Goal: Task Accomplishment & Management: Complete application form

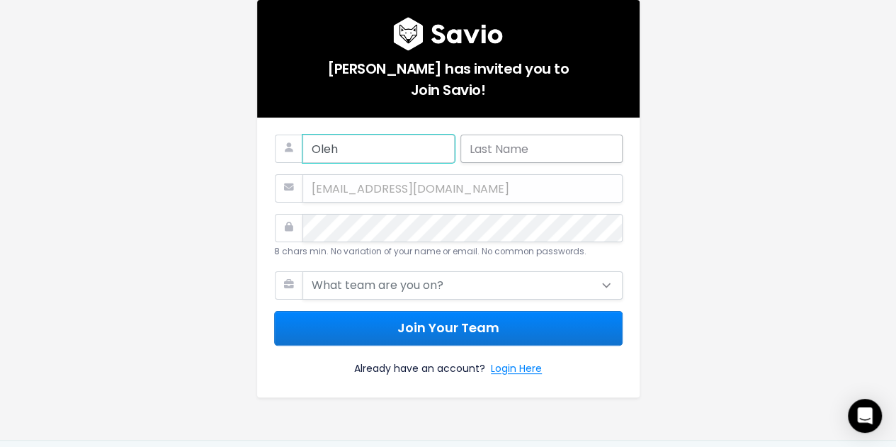
type input "Oleh"
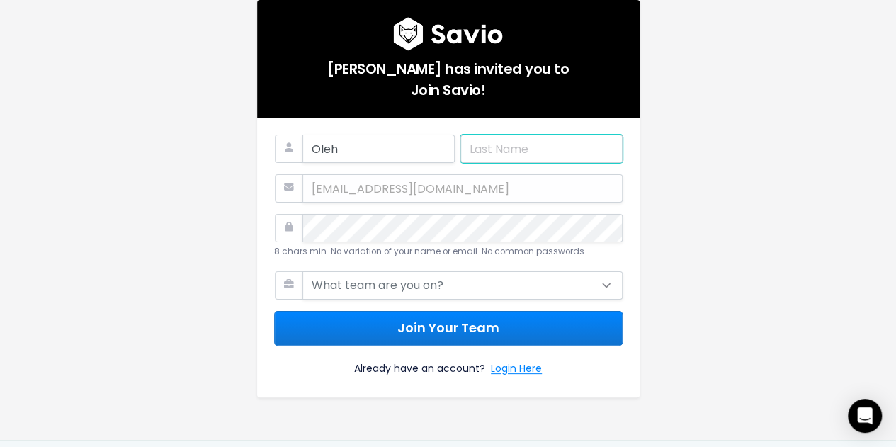
click at [499, 149] on input "text" at bounding box center [542, 149] width 162 height 28
type input "Stasiv"
click at [365, 186] on div "[EMAIL_ADDRESS][DOMAIN_NAME]" at bounding box center [448, 188] width 349 height 28
click at [457, 191] on div "[EMAIL_ADDRESS][DOMAIN_NAME]" at bounding box center [448, 188] width 349 height 28
click at [342, 193] on div "[EMAIL_ADDRESS][DOMAIN_NAME]" at bounding box center [448, 188] width 349 height 28
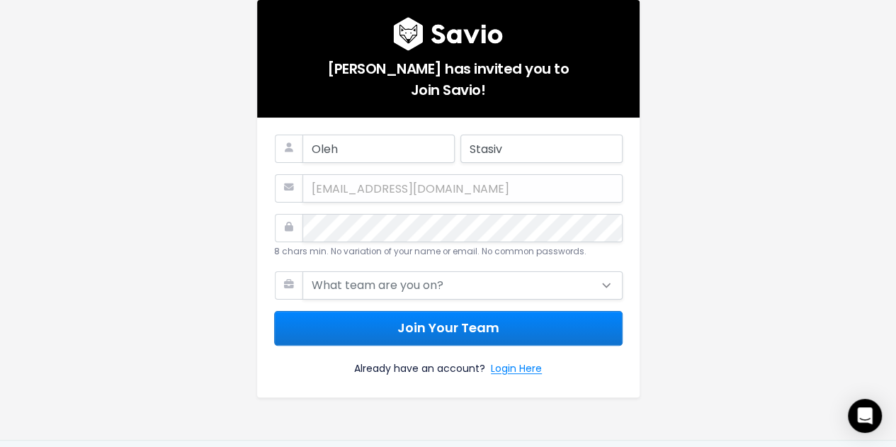
click at [342, 193] on div "[EMAIL_ADDRESS][DOMAIN_NAME]" at bounding box center [448, 188] width 349 height 28
drag, startPoint x: 342, startPoint y: 193, endPoint x: 111, endPoint y: 239, distance: 236.2
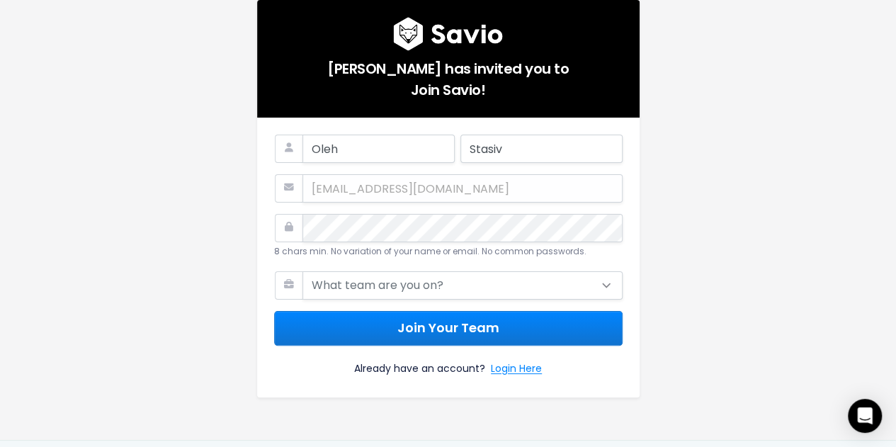
click at [111, 239] on div "[PERSON_NAME] has invited you to Join Savio! Oleh Stasiv [EMAIL_ADDRESS][DOMAIN…" at bounding box center [449, 220] width 808 height 440
click at [370, 186] on div "[EMAIL_ADDRESS][DOMAIN_NAME]" at bounding box center [448, 188] width 349 height 28
click at [192, 284] on div "[PERSON_NAME] has invited you to Join Savio! Oleh Stasiv [EMAIL_ADDRESS][DOMAIN…" at bounding box center [449, 220] width 808 height 440
